Goal: Task Accomplishment & Management: Manage account settings

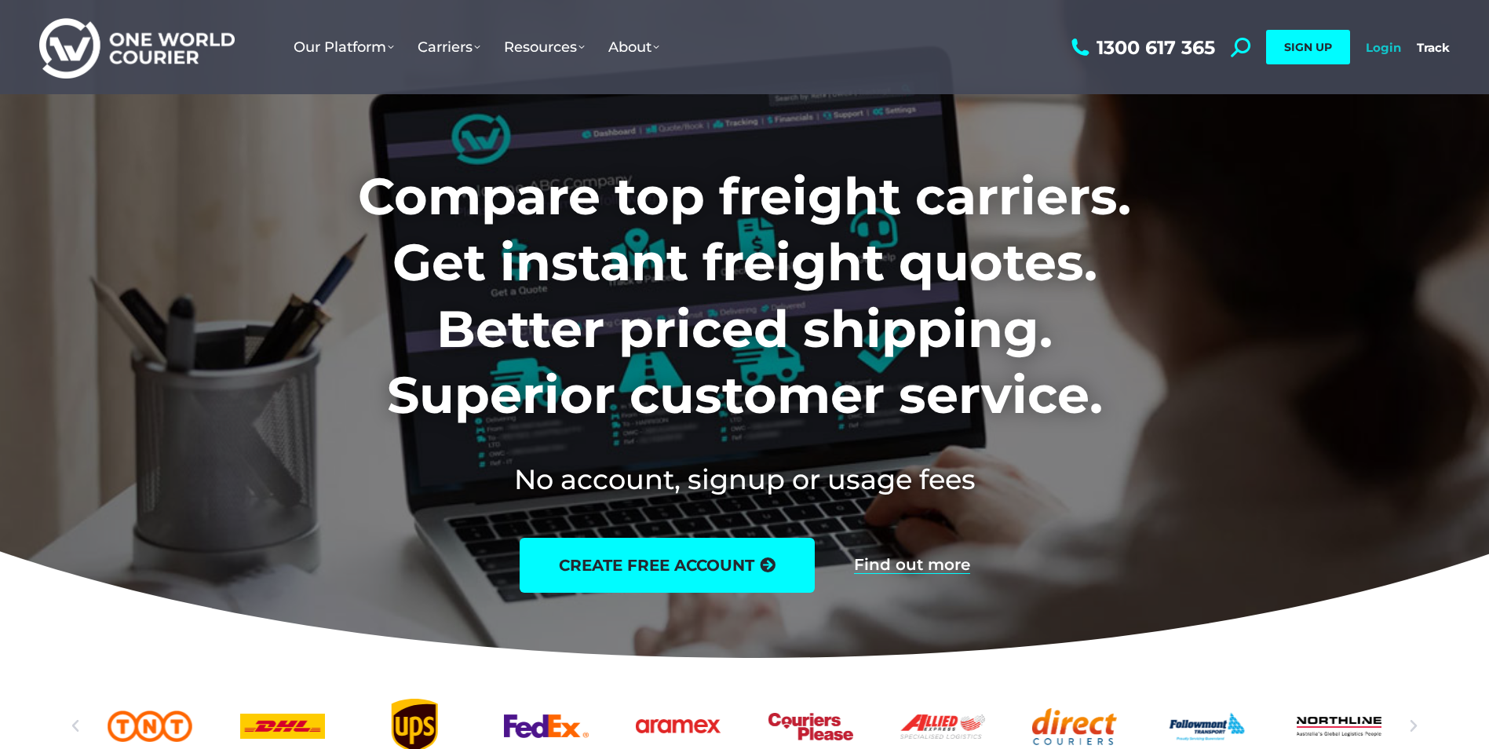
click at [1378, 49] on link "Login" at bounding box center [1383, 47] width 35 height 15
click at [1390, 43] on link "Login" at bounding box center [1383, 47] width 35 height 15
